Goal: Task Accomplishment & Management: Manage account settings

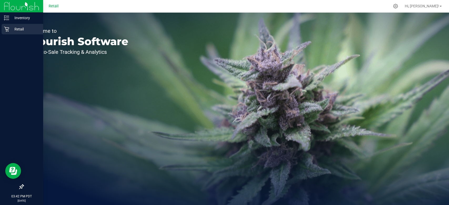
click at [22, 31] on p "Retail" at bounding box center [25, 29] width 32 height 6
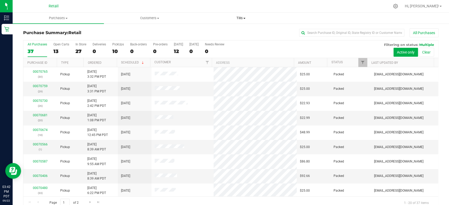
click at [239, 21] on uib-tab-heading "Tills Manage tills" at bounding box center [240, 18] width 91 height 11
click at [235, 31] on li "Manage tills" at bounding box center [240, 32] width 91 height 6
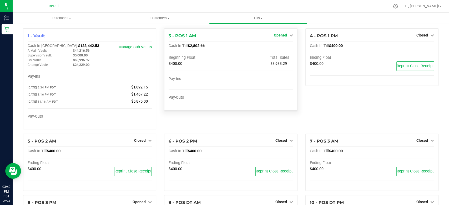
click at [280, 33] on span "Opened" at bounding box center [280, 35] width 13 height 4
click at [282, 48] on link "Close Till" at bounding box center [281, 46] width 14 height 4
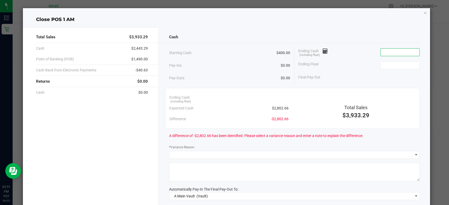
click at [393, 53] on input at bounding box center [400, 52] width 39 height 7
click at [397, 68] on input at bounding box center [400, 65] width 39 height 7
type input "$2,804.98"
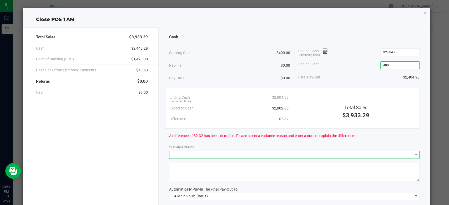
type input "$400.00"
click at [248, 154] on span at bounding box center [290, 155] width 243 height 7
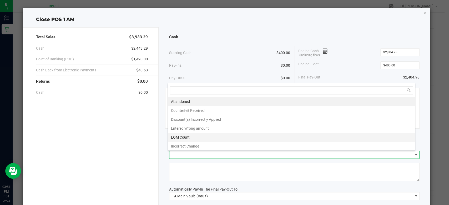
scroll to position [8, 248]
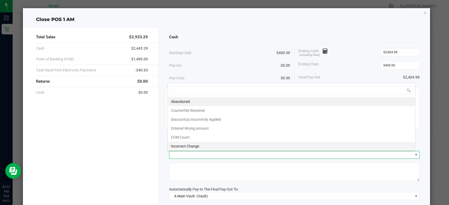
click at [198, 145] on li "Incorrect Change" at bounding box center [291, 146] width 247 height 9
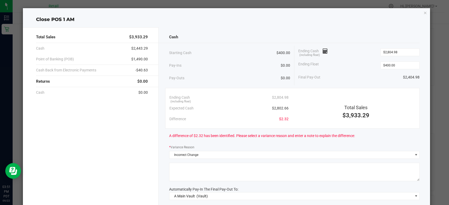
click at [199, 170] on textarea at bounding box center [294, 172] width 250 height 18
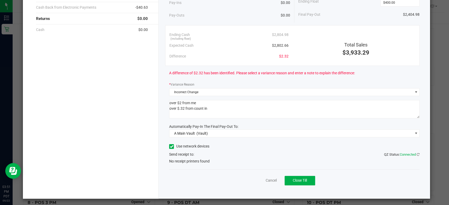
scroll to position [64, 0]
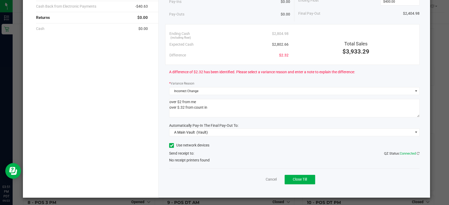
type textarea "over $2 from me over $.32 from count in"
click at [174, 145] on label "Use network devices" at bounding box center [189, 146] width 40 height 6
click at [0, 0] on input "Use network devices" at bounding box center [0, 0] width 0 height 0
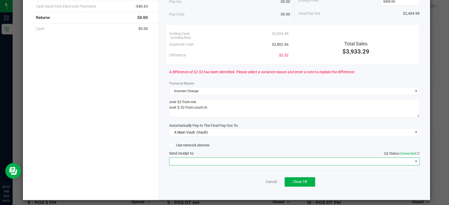
click at [184, 161] on span at bounding box center [290, 161] width 243 height 7
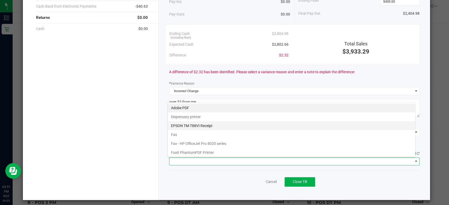
scroll to position [8, 248]
click at [192, 126] on Receipt "EPSON TM-T88VI Receipt" at bounding box center [291, 126] width 247 height 9
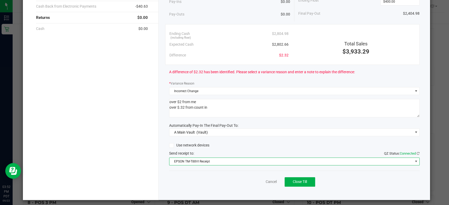
click at [191, 162] on span "EPSON TM-T88VI Receipt" at bounding box center [290, 161] width 243 height 7
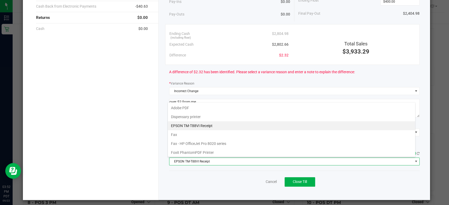
click at [200, 181] on div "Cancel Close Till" at bounding box center [294, 181] width 250 height 20
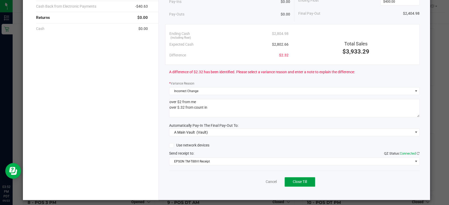
click at [293, 182] on span "Close Till" at bounding box center [300, 182] width 14 height 4
drag, startPoint x: 255, startPoint y: 181, endPoint x: 244, endPoint y: 187, distance: 12.1
click at [255, 181] on link "Dismiss" at bounding box center [259, 182] width 13 height 6
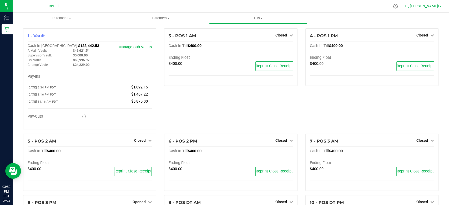
click at [432, 9] on link "Hi, [PERSON_NAME]!" at bounding box center [423, 6] width 41 height 6
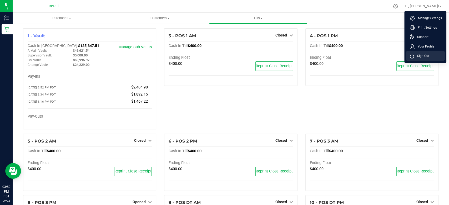
click at [421, 58] on span "Sign Out" at bounding box center [421, 55] width 15 height 5
